Goal: Information Seeking & Learning: Learn about a topic

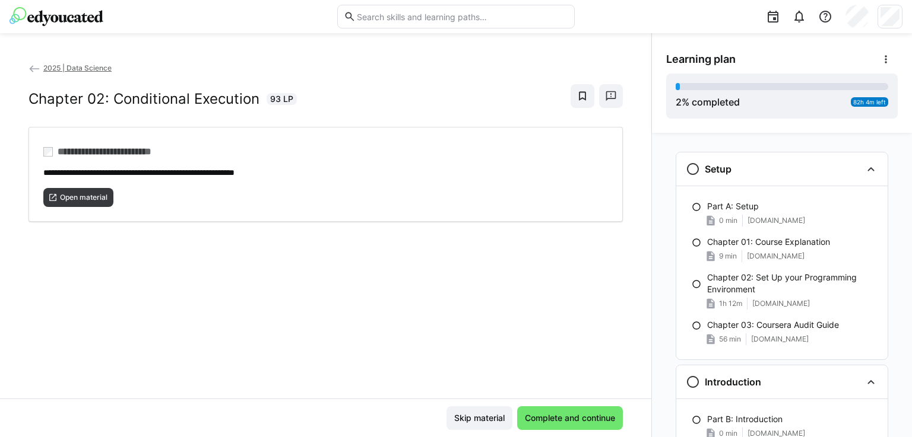
scroll to position [361, 0]
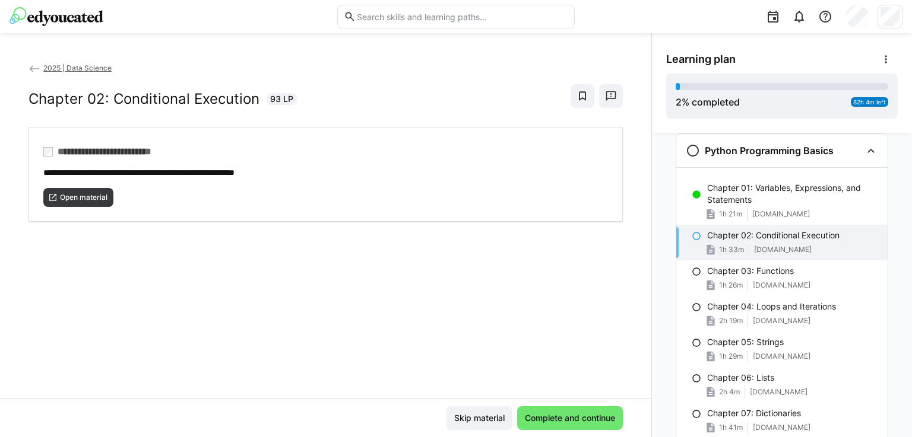
click at [765, 247] on span "swamp-shoe-95f.notion.site" at bounding box center [783, 249] width 58 height 9
click at [767, 234] on p "Chapter 02: Conditional Execution" at bounding box center [773, 236] width 132 height 12
click at [551, 421] on span "Complete and continue" at bounding box center [570, 418] width 94 height 12
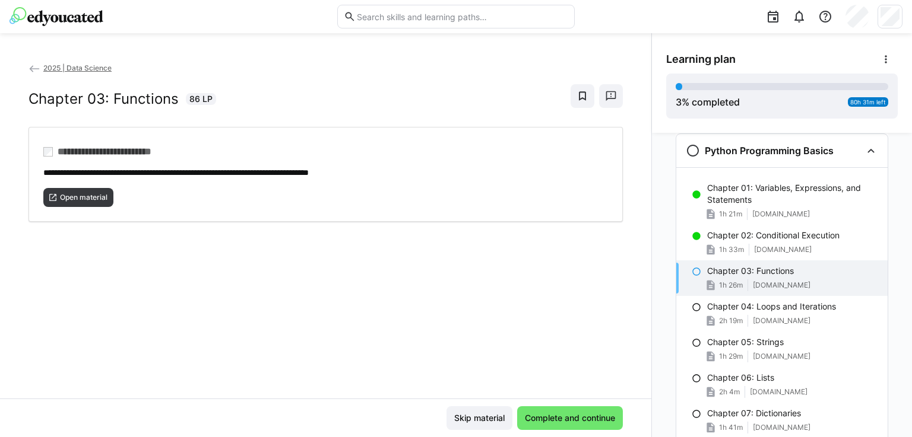
click at [810, 285] on span "swamp-shoe-95f.notion.site" at bounding box center [782, 285] width 58 height 9
click at [91, 193] on span "Open material" at bounding box center [84, 197] width 50 height 9
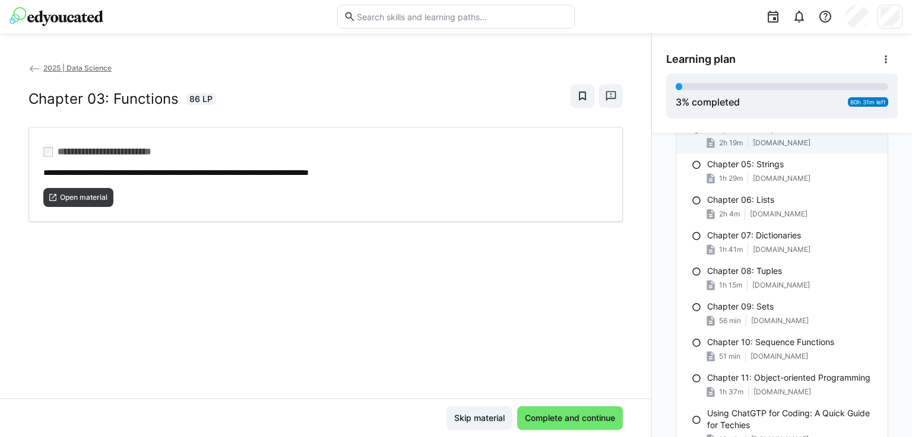
scroll to position [658, 0]
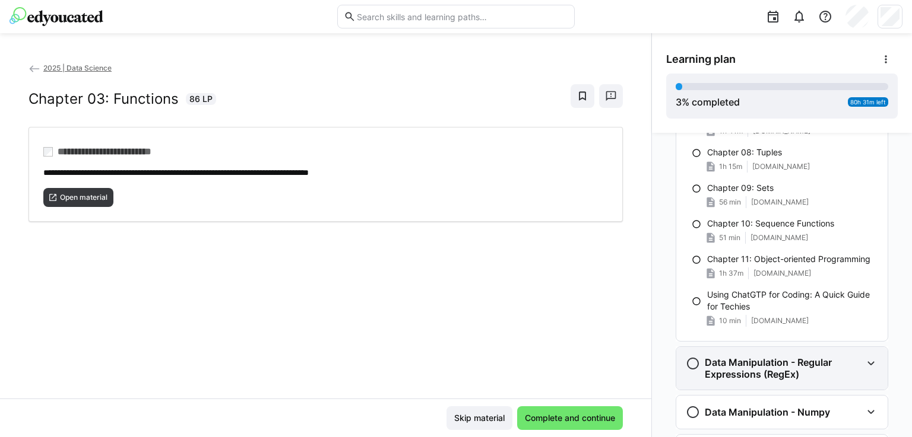
click at [865, 364] on eds-icon at bounding box center [871, 364] width 14 height 14
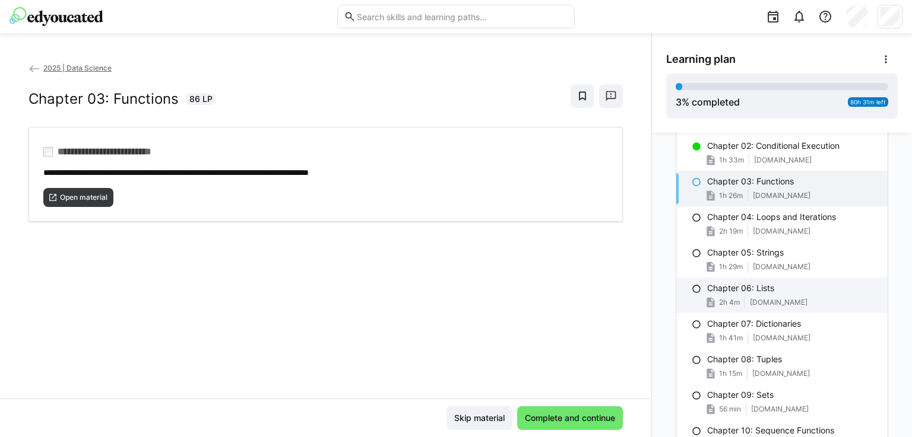
scroll to position [396, 0]
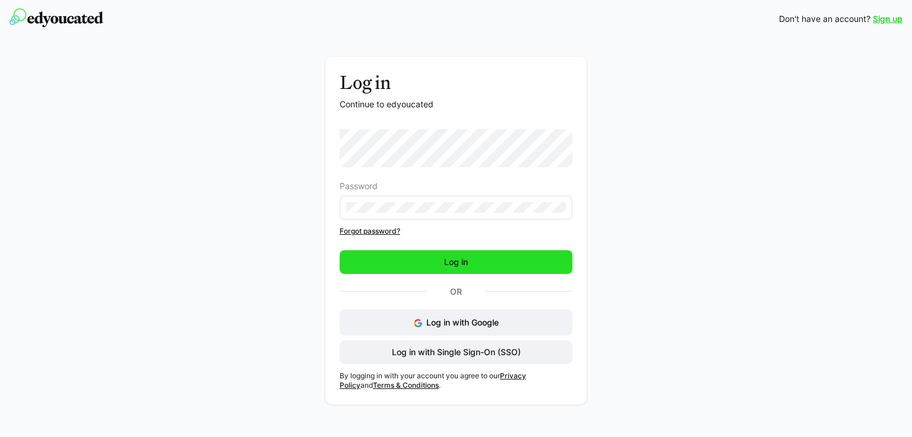
drag, startPoint x: 478, startPoint y: 262, endPoint x: 442, endPoint y: 261, distance: 36.8
click at [478, 262] on span "Log in" at bounding box center [455, 262] width 233 height 24
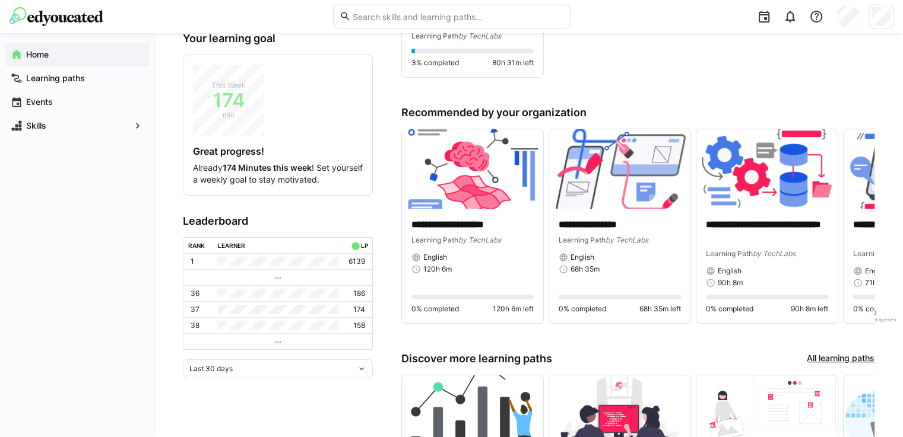
scroll to position [237, 0]
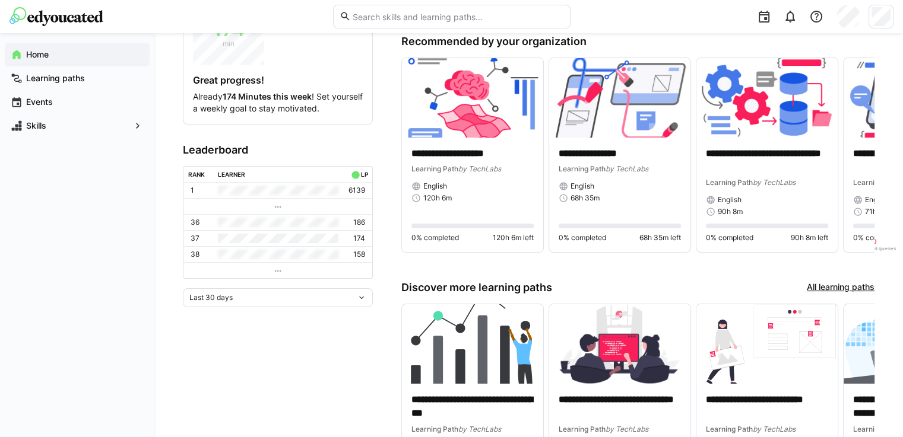
click at [353, 296] on div "Last 30 days" at bounding box center [272, 298] width 167 height 8
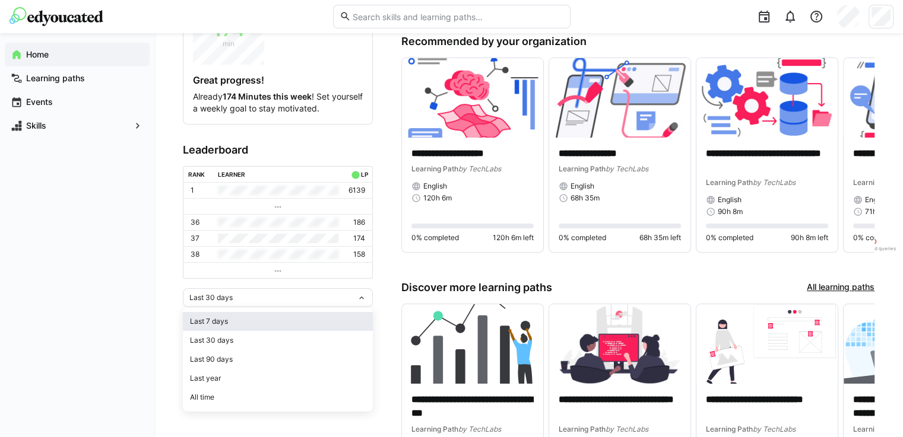
click at [332, 326] on span "Last 7 days" at bounding box center [278, 321] width 190 height 19
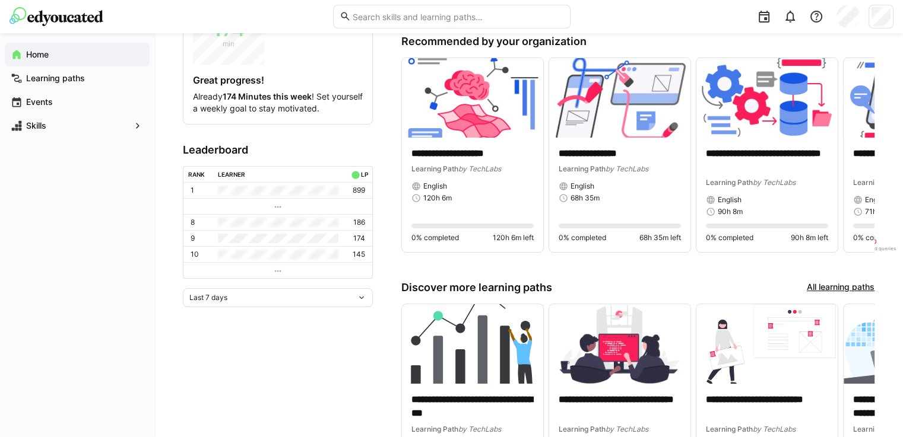
click at [358, 293] on eds-icon at bounding box center [361, 297] width 9 height 9
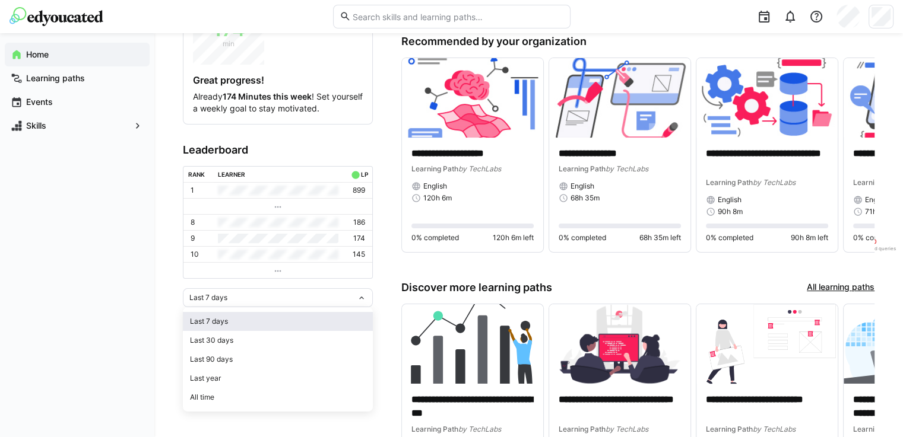
click at [301, 325] on div "Last 7 days" at bounding box center [278, 321] width 176 height 9
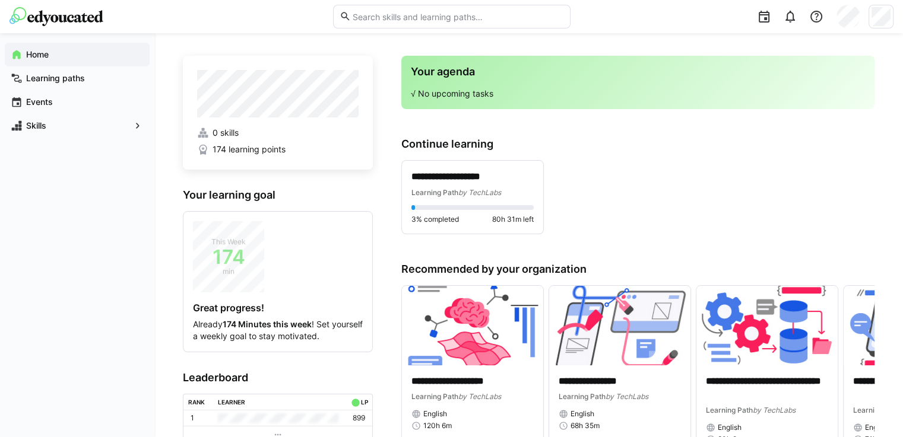
scroll to position [0, 0]
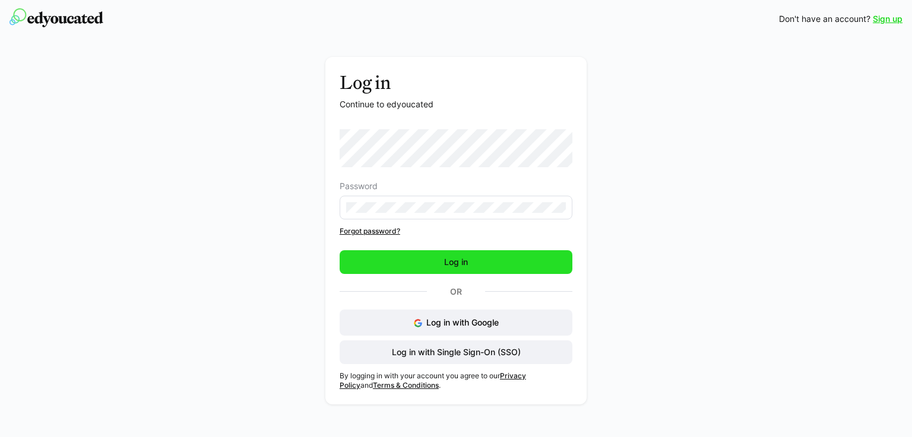
click at [465, 262] on span "Log in" at bounding box center [455, 262] width 27 height 12
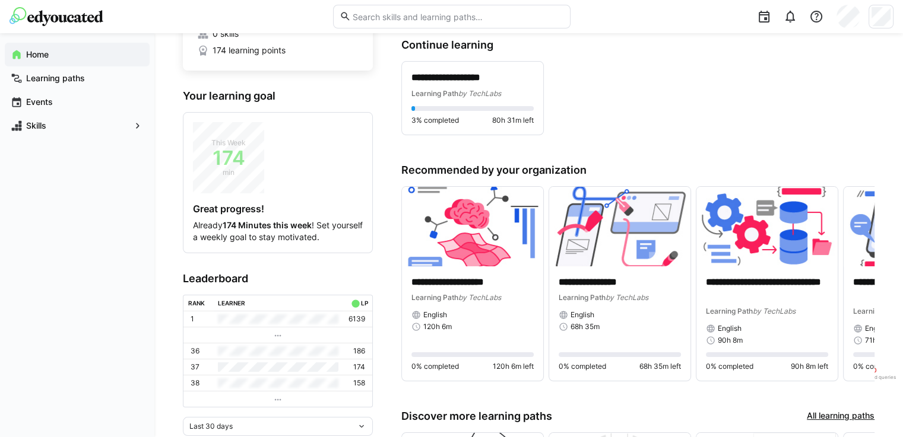
scroll to position [119, 0]
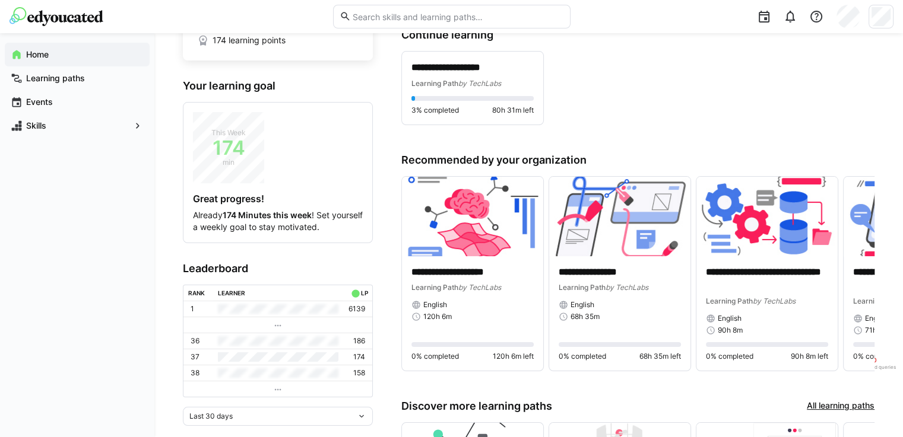
click at [272, 413] on div "Last 30 days" at bounding box center [272, 416] width 167 height 8
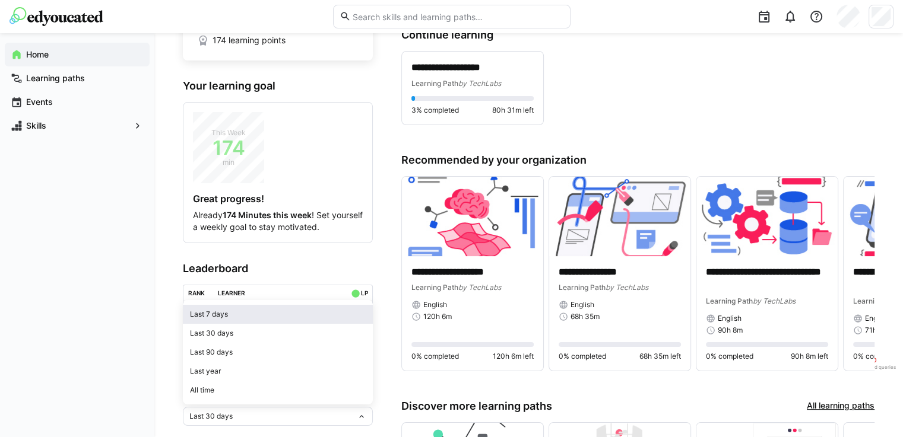
click at [265, 318] on div "Last 7 days" at bounding box center [278, 314] width 176 height 9
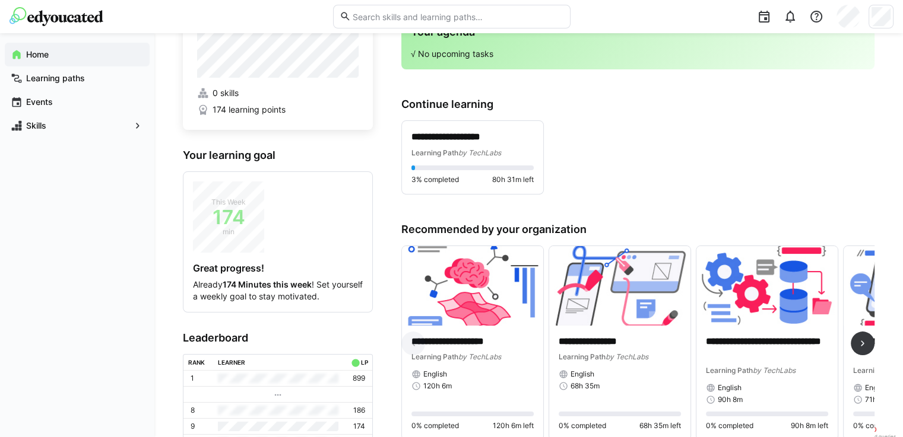
scroll to position [59, 0]
